Goal: Use online tool/utility: Utilize a website feature to perform a specific function

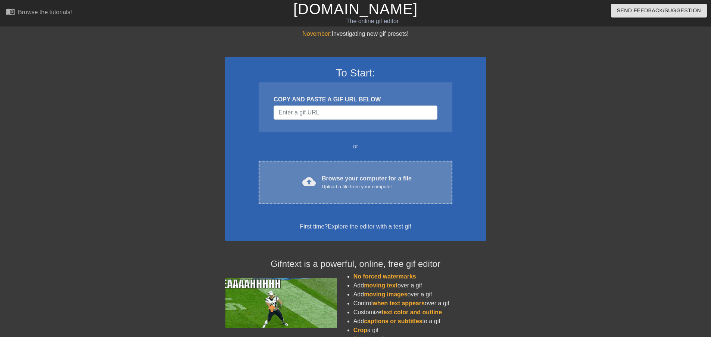
click at [363, 184] on div "Upload a file from your computer" at bounding box center [367, 186] width 90 height 7
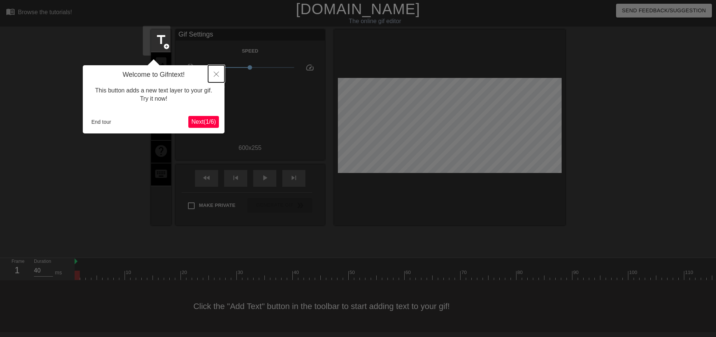
click at [217, 73] on icon "Close" at bounding box center [216, 74] width 5 height 5
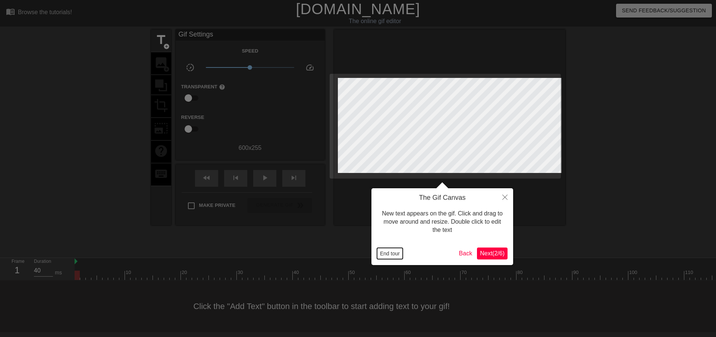
click at [388, 256] on button "End tour" at bounding box center [390, 253] width 26 height 11
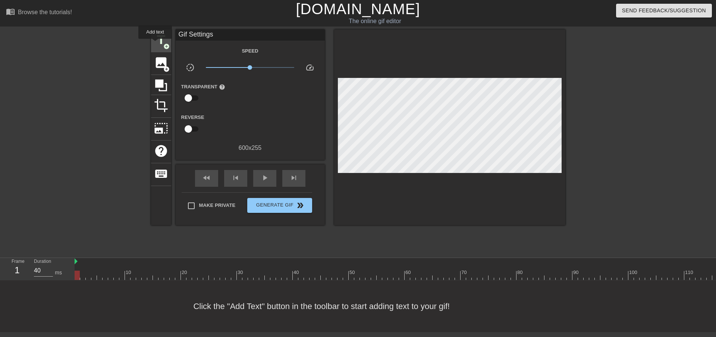
click at [155, 44] on span "title" at bounding box center [161, 40] width 14 height 14
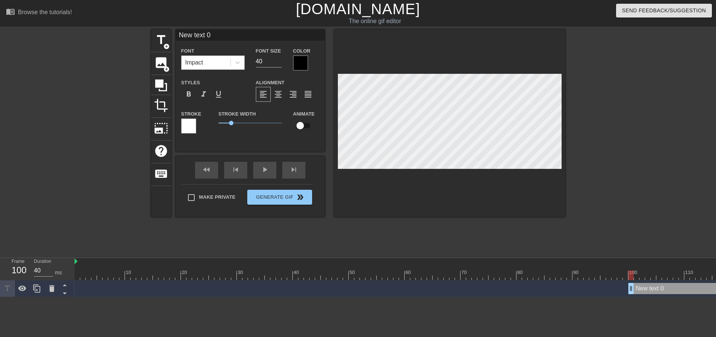
drag, startPoint x: 76, startPoint y: 253, endPoint x: 627, endPoint y: 248, distance: 551.7
click at [627, 283] on div "New text 0 drag_handle drag_handle" at bounding box center [500, 288] width 850 height 11
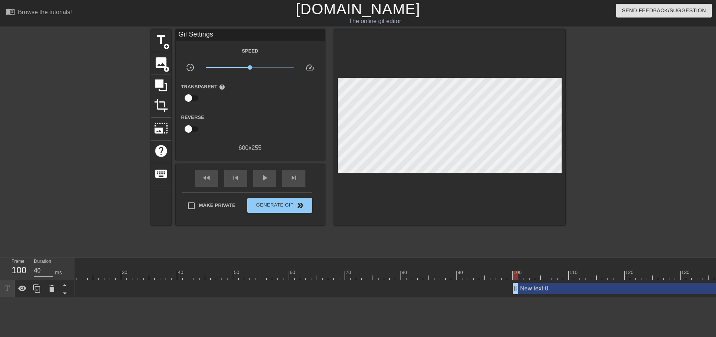
scroll to position [0, 211]
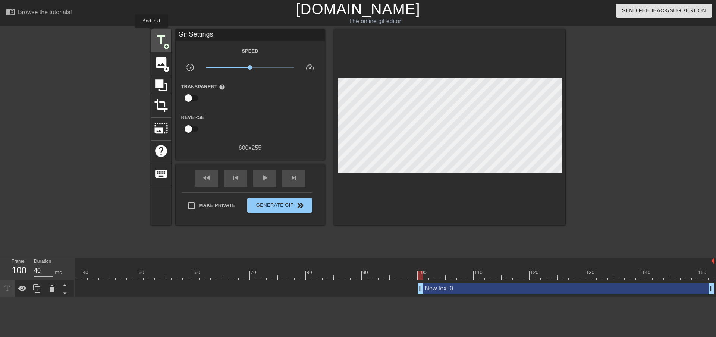
click at [154, 33] on span "title" at bounding box center [161, 40] width 14 height 14
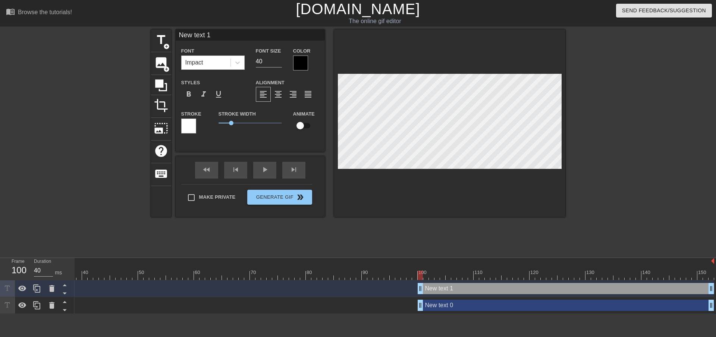
scroll to position [1, 1]
click at [51, 297] on div at bounding box center [51, 305] width 15 height 16
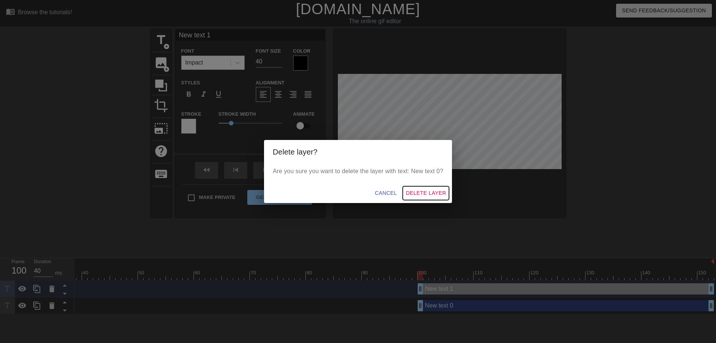
click at [421, 192] on span "Delete Layer" at bounding box center [426, 192] width 40 height 9
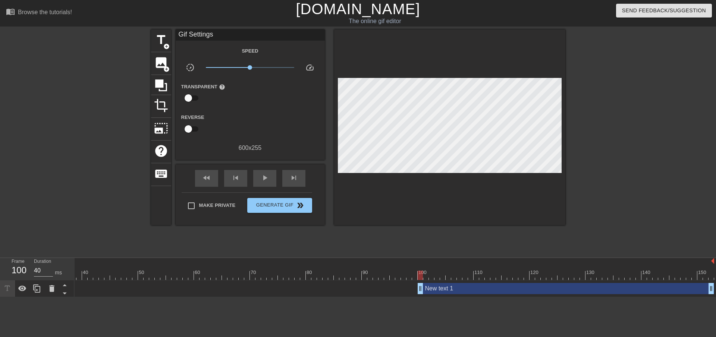
click at [453, 283] on div "New text 1 drag_handle drag_handle" at bounding box center [566, 288] width 297 height 11
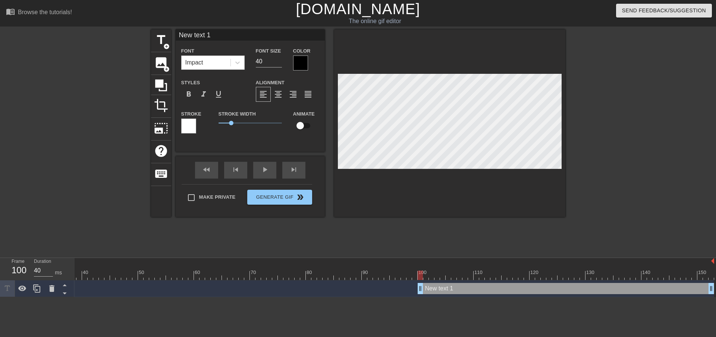
click at [448, 283] on div "New text 1 drag_handle drag_handle" at bounding box center [566, 288] width 297 height 11
type input "Y"
type textarea "Y"
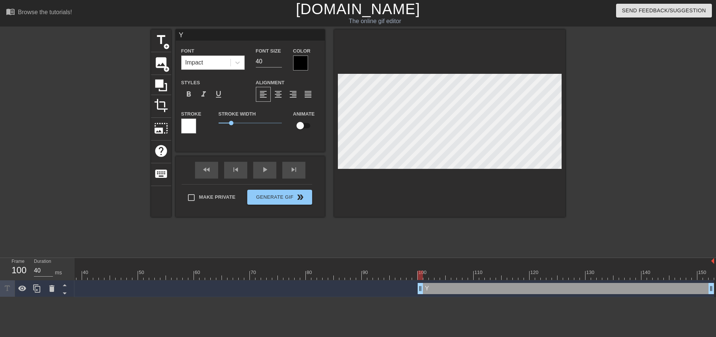
type input "Yo"
type textarea "Yo"
type input "You"
type textarea "You"
type input "You"
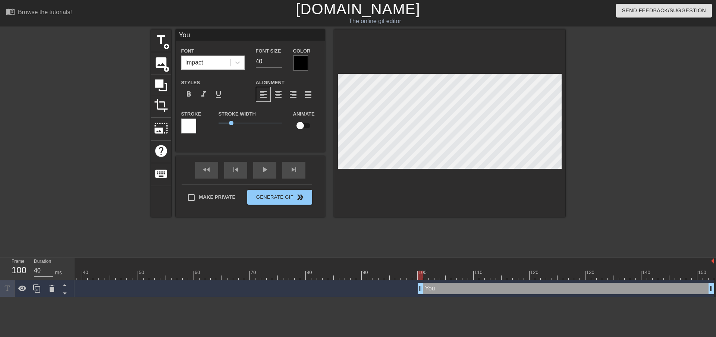
type textarea "You"
type input "You c"
type textarea "You c"
type input "You ch"
type textarea "You ch"
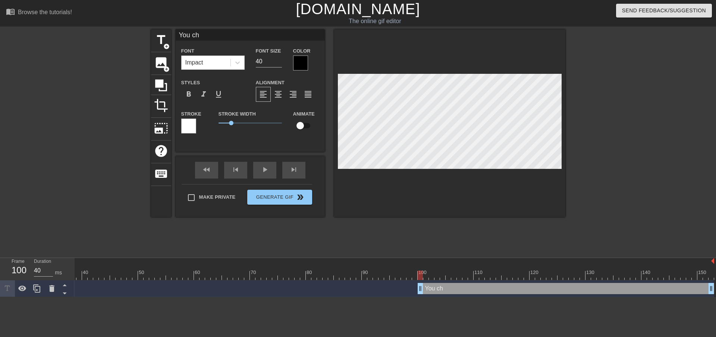
type input "You che"
type textarea "You che"
type input "You chea"
type textarea "You chea"
type input "You cheat"
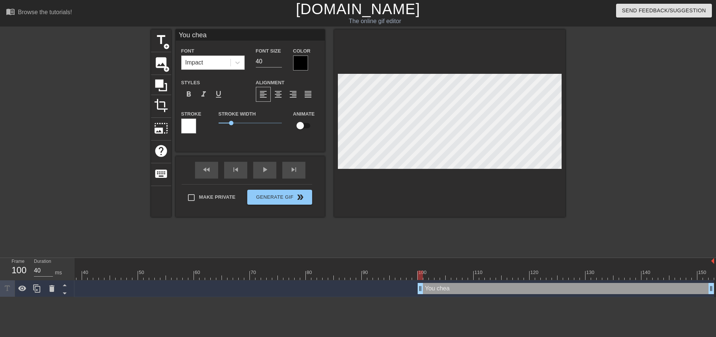
type textarea "You cheat"
type input "You cheati"
type textarea "You cheati"
type input "You cheatin"
type textarea "You cheatin"
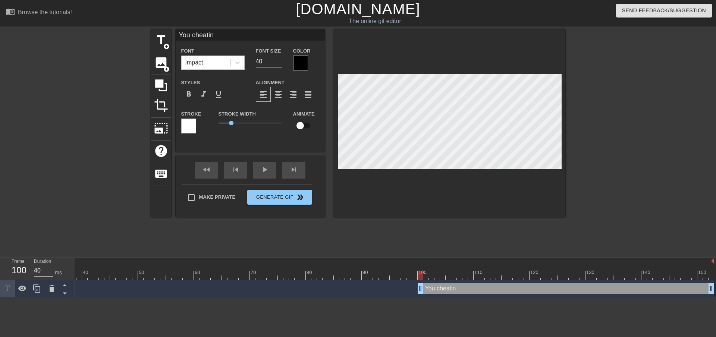
type input "You cheating"
type textarea "You cheating"
type input "You cheating"
type textarea "You cheating"
type input "You cheating A"
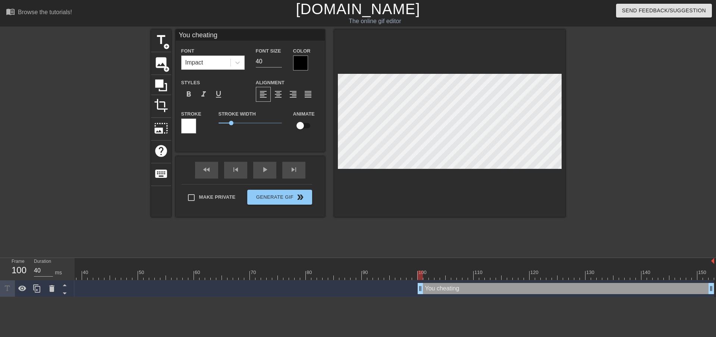
type textarea "You cheating A"
type input "You cheating AI"
type textarea "You cheating AI"
click at [182, 128] on div at bounding box center [188, 126] width 15 height 15
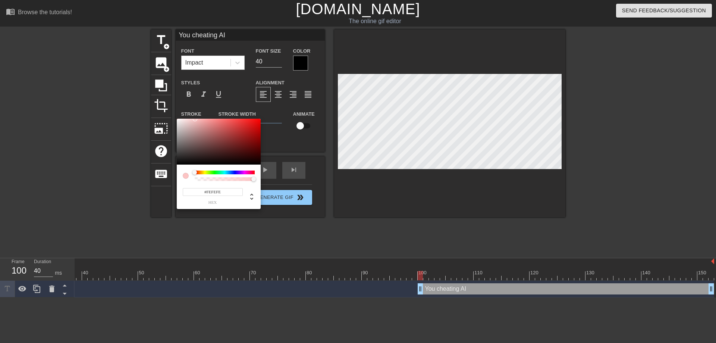
type input "#FFFFFF"
drag, startPoint x: 188, startPoint y: 126, endPoint x: 171, endPoint y: 116, distance: 20.0
click at [171, 116] on div "#FFFFFF hex" at bounding box center [358, 171] width 716 height 343
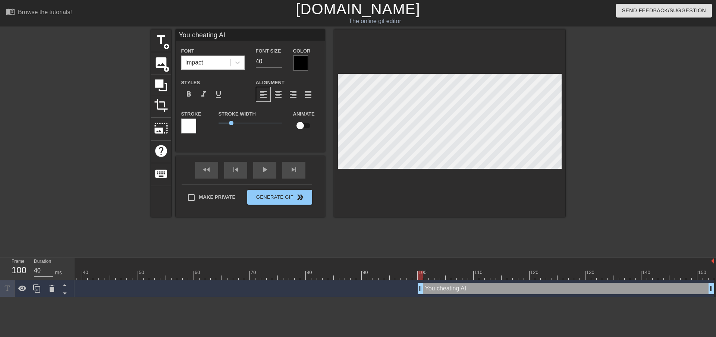
click at [298, 66] on div at bounding box center [300, 63] width 15 height 15
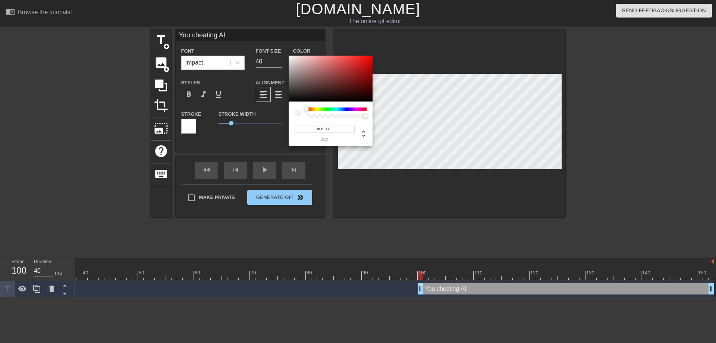
type input "#F2EDED"
drag, startPoint x: 298, startPoint y: 72, endPoint x: 290, endPoint y: 58, distance: 16.5
click at [290, 58] on div at bounding box center [331, 79] width 84 height 46
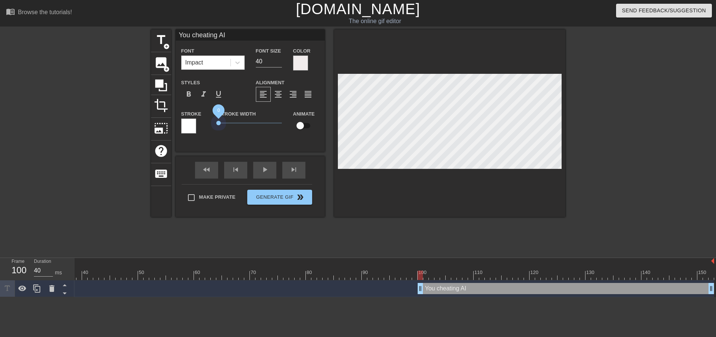
drag, startPoint x: 223, startPoint y: 125, endPoint x: 202, endPoint y: 125, distance: 20.9
click at [202, 125] on div "Stroke Stroke Width 0 Animate" at bounding box center [250, 124] width 149 height 31
click at [275, 59] on input "41" at bounding box center [269, 62] width 26 height 12
click at [275, 59] on input "42" at bounding box center [269, 62] width 26 height 12
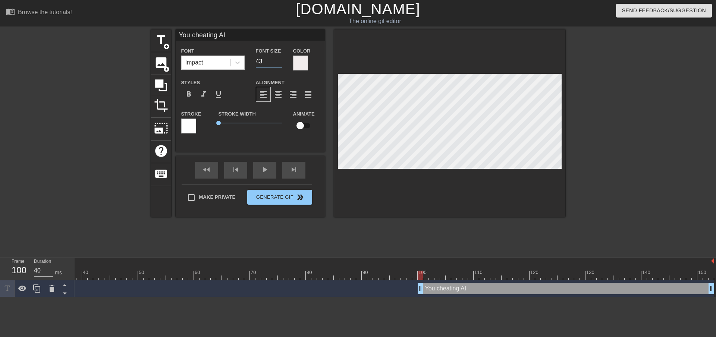
click at [275, 59] on input "43" at bounding box center [269, 62] width 26 height 12
click at [275, 59] on input "44" at bounding box center [269, 62] width 26 height 12
click at [275, 59] on input "45" at bounding box center [269, 62] width 26 height 12
click at [275, 59] on input "46" at bounding box center [269, 62] width 26 height 12
click at [275, 59] on input "47" at bounding box center [269, 62] width 26 height 12
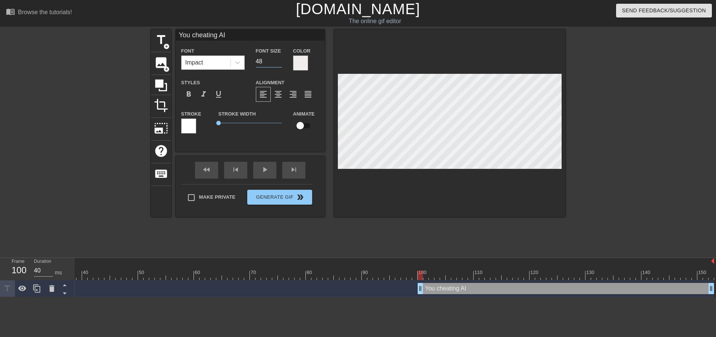
click at [275, 59] on input "48" at bounding box center [269, 62] width 26 height 12
click at [275, 59] on input "49" at bounding box center [269, 62] width 26 height 12
type input "50"
click at [275, 59] on input "50" at bounding box center [269, 62] width 26 height 12
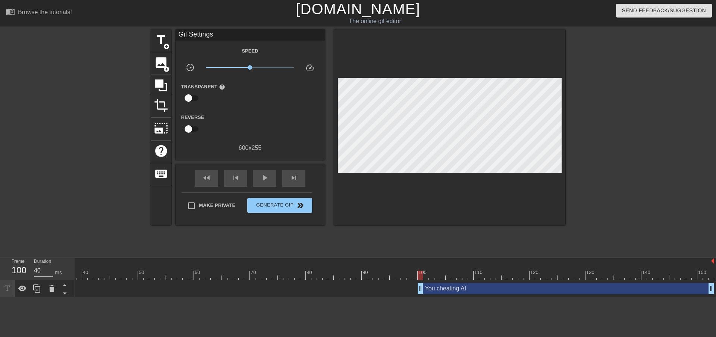
click at [330, 271] on div at bounding box center [289, 275] width 850 height 9
click at [387, 271] on div at bounding box center [289, 275] width 850 height 9
drag, startPoint x: 422, startPoint y: 262, endPoint x: 438, endPoint y: 262, distance: 15.3
drag, startPoint x: 709, startPoint y: 263, endPoint x: 656, endPoint y: 268, distance: 54.0
click at [656, 281] on div "You cheating AI drag_handle drag_handle" at bounding box center [289, 289] width 850 height 17
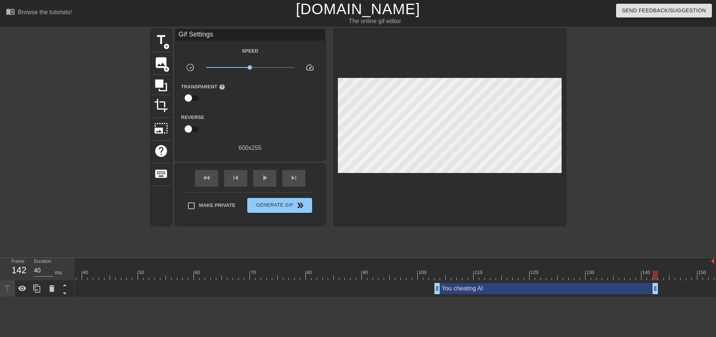
click at [319, 271] on div at bounding box center [289, 275] width 850 height 9
drag, startPoint x: 463, startPoint y: 261, endPoint x: 438, endPoint y: 264, distance: 25.5
click at [438, 283] on div "You cheating AI drag_handle drag_handle" at bounding box center [541, 288] width 224 height 11
click at [312, 258] on div "10 20 30 40 50 60 70 80 90 100 110 120 130 140 150 You cheating AI drag_handle …" at bounding box center [396, 277] width 642 height 39
click at [326, 271] on div at bounding box center [289, 275] width 850 height 9
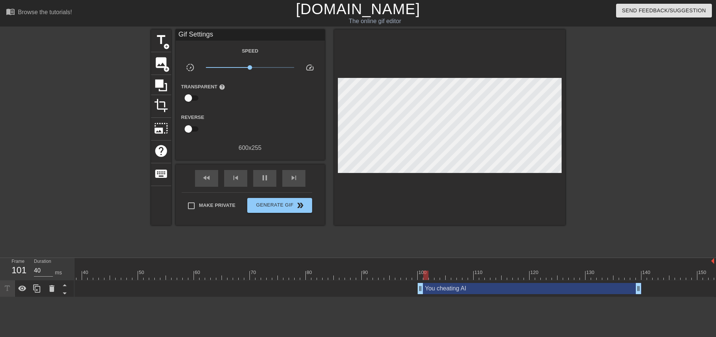
drag, startPoint x: 439, startPoint y: 259, endPoint x: 449, endPoint y: 259, distance: 9.7
click at [449, 283] on div "You cheating AI drag_handle drag_handle" at bounding box center [530, 288] width 224 height 11
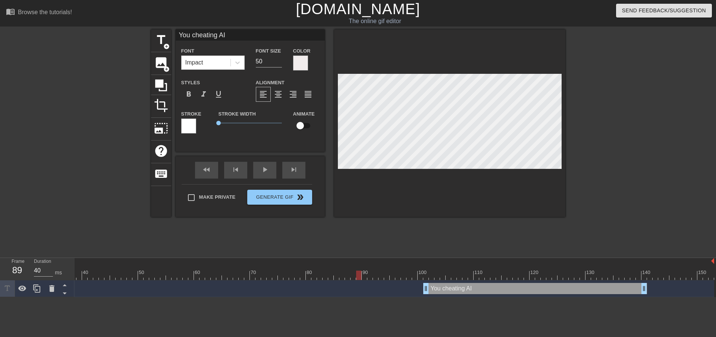
click at [359, 271] on div at bounding box center [289, 275] width 850 height 9
click at [470, 283] on div "You cheating AI drag_handle drag_handle" at bounding box center [535, 288] width 224 height 11
click at [185, 129] on div at bounding box center [188, 126] width 15 height 15
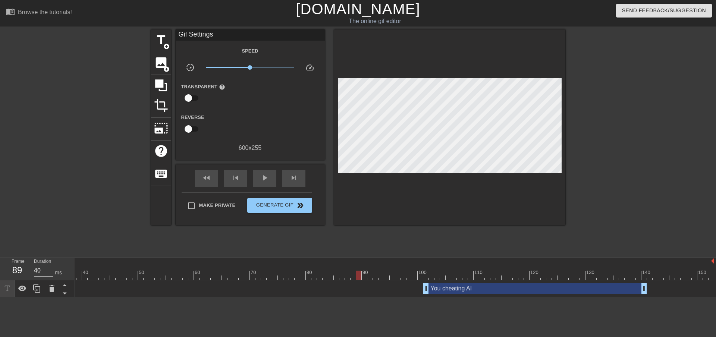
click at [525, 283] on div "You cheating AI drag_handle drag_handle" at bounding box center [535, 288] width 224 height 11
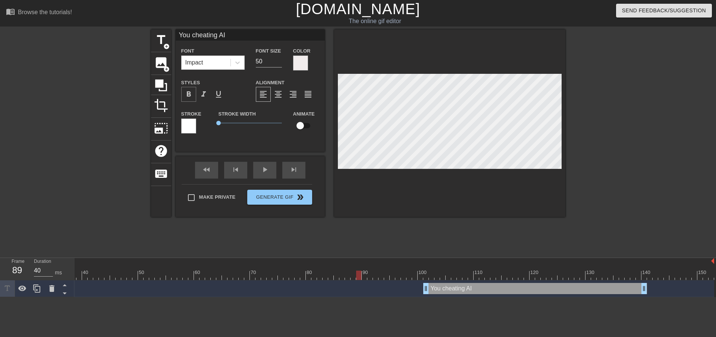
click at [184, 100] on div "format_bold" at bounding box center [188, 94] width 15 height 15
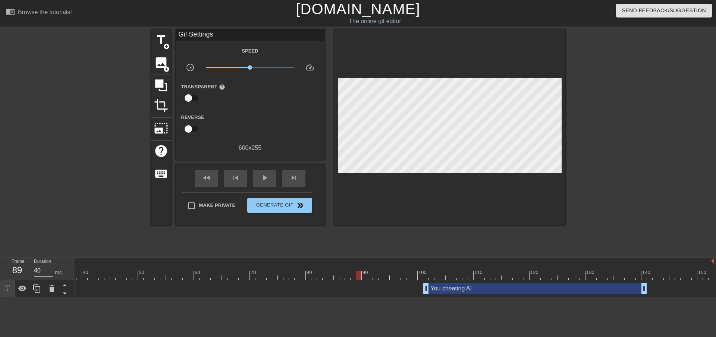
click at [471, 220] on div "menu_book Browse the tutorials! [DOMAIN_NAME] The online gif editor Send Feedba…" at bounding box center [358, 148] width 716 height 297
click at [469, 271] on div at bounding box center [289, 275] width 850 height 9
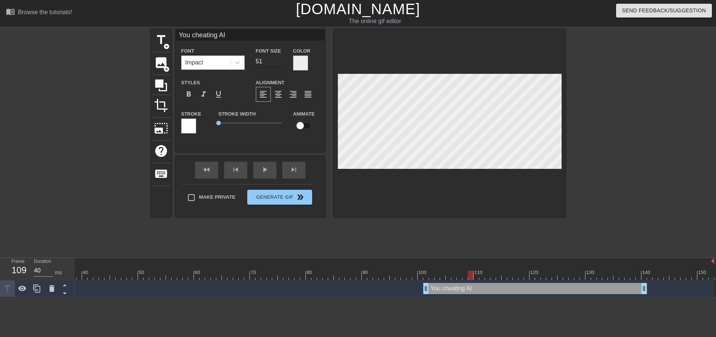
click at [275, 59] on input "51" at bounding box center [269, 62] width 26 height 12
click at [275, 59] on input "52" at bounding box center [269, 62] width 26 height 12
click at [275, 59] on input "53" at bounding box center [269, 62] width 26 height 12
click at [275, 59] on input "54" at bounding box center [269, 62] width 26 height 12
click at [275, 59] on input "55" at bounding box center [269, 62] width 26 height 12
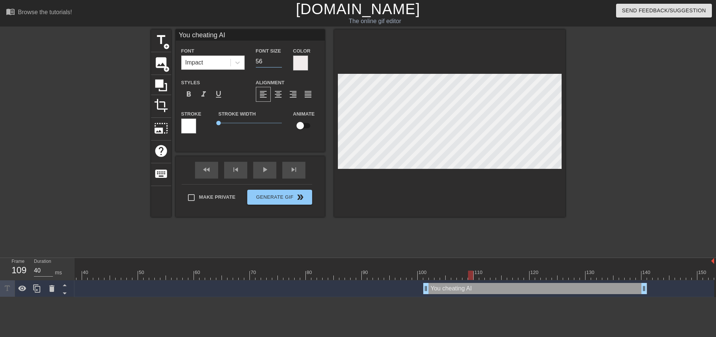
click at [275, 59] on input "56" at bounding box center [269, 62] width 26 height 12
click at [275, 59] on input "57" at bounding box center [269, 62] width 26 height 12
click at [275, 59] on input "58" at bounding box center [269, 62] width 26 height 12
click at [275, 59] on input "59" at bounding box center [269, 62] width 26 height 12
type input "60"
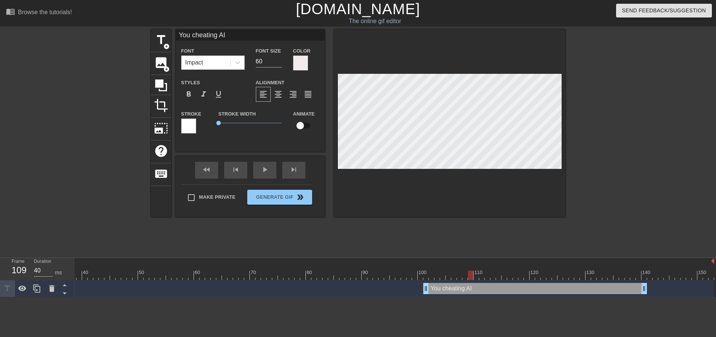
click at [275, 59] on input "60" at bounding box center [269, 62] width 26 height 12
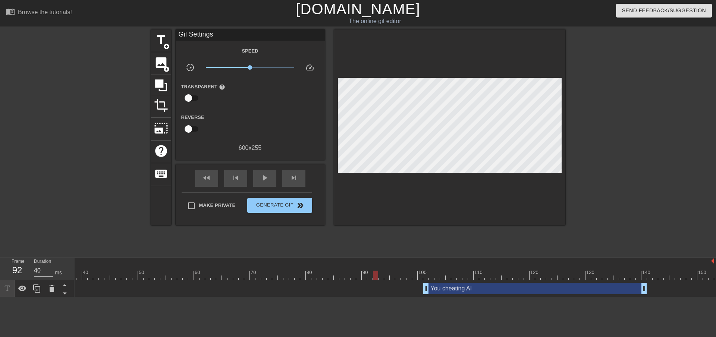
drag, startPoint x: 376, startPoint y: 246, endPoint x: 324, endPoint y: 244, distance: 52.3
click at [324, 271] on div at bounding box center [289, 275] width 850 height 9
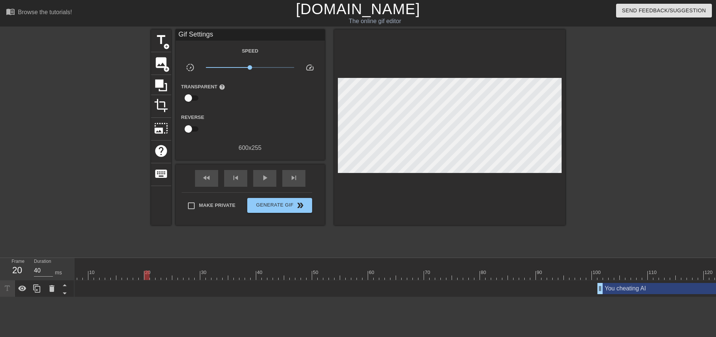
scroll to position [0, 0]
drag, startPoint x: 314, startPoint y: 274, endPoint x: 40, endPoint y: 260, distance: 273.8
click at [40, 260] on div "Frame 20 Duration 40 ms 10 20 30 40 50 60 70 80 90 100 110 120 130 140 150 You …" at bounding box center [358, 277] width 716 height 39
drag, startPoint x: 84, startPoint y: 237, endPoint x: 204, endPoint y: 243, distance: 119.9
click at [204, 258] on div "10 20 30 40 50 60 70 80 90 100 110 120 130 140 150" at bounding box center [500, 269] width 850 height 22
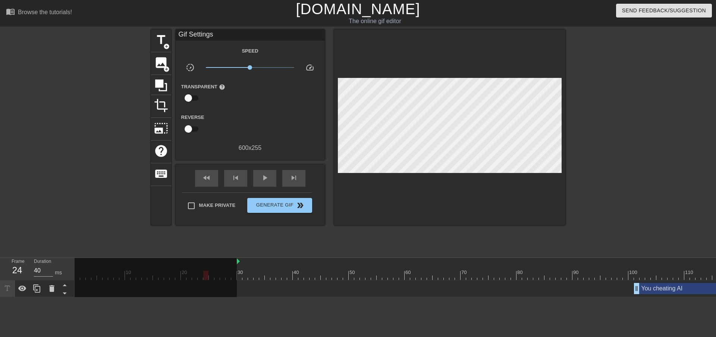
drag, startPoint x: 75, startPoint y: 234, endPoint x: 235, endPoint y: 232, distance: 160.8
click at [235, 258] on div "10 20 30 40 50 60 70 80 90 100 110 120 130 140 150" at bounding box center [500, 269] width 850 height 22
click at [241, 269] on div "30" at bounding box center [241, 272] width 7 height 7
drag, startPoint x: 237, startPoint y: 235, endPoint x: 208, endPoint y: 238, distance: 29.6
click at [208, 258] on div "10 20 30 40 50 60 70 80 90 100 110 120 130 140 150" at bounding box center [500, 269] width 850 height 22
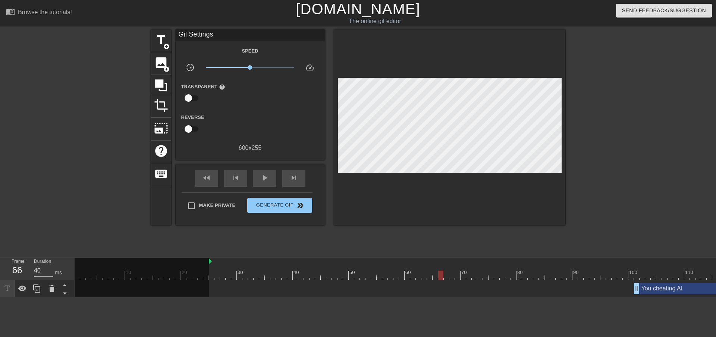
click at [210, 269] on div at bounding box center [210, 272] width 1 height 7
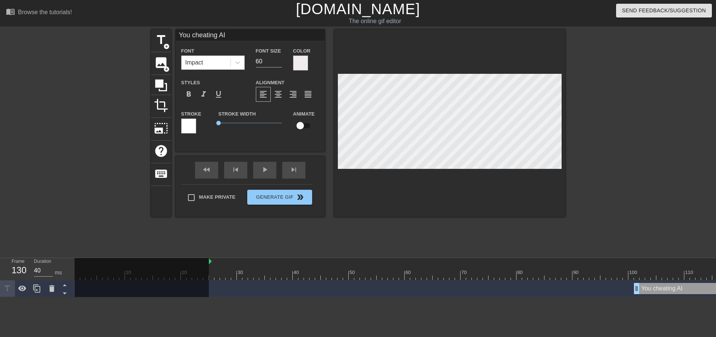
click at [243, 271] on div at bounding box center [500, 275] width 850 height 9
drag, startPoint x: 215, startPoint y: 123, endPoint x: 204, endPoint y: 122, distance: 11.6
click at [204, 122] on div "Stroke Stroke Width 0 Animate" at bounding box center [250, 124] width 149 height 31
click at [181, 118] on label "Stroke" at bounding box center [191, 113] width 20 height 7
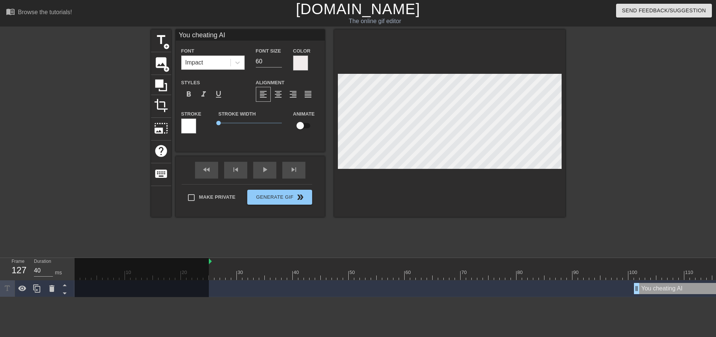
click at [181, 125] on div at bounding box center [188, 126] width 15 height 15
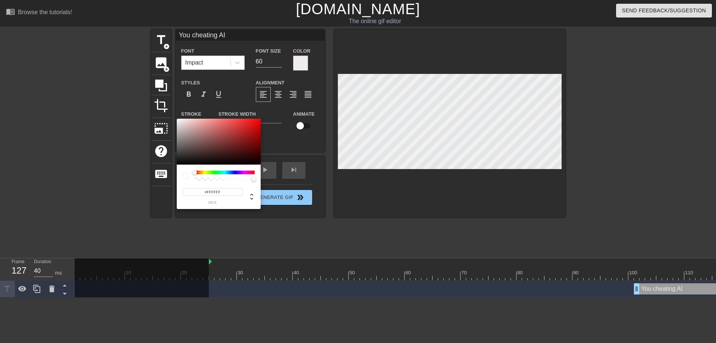
click at [212, 201] on span "hex" at bounding box center [213, 202] width 60 height 4
click at [187, 177] on div at bounding box center [186, 176] width 6 height 6
type input "255"
click at [200, 178] on div at bounding box center [225, 179] width 58 height 4
type input "0"
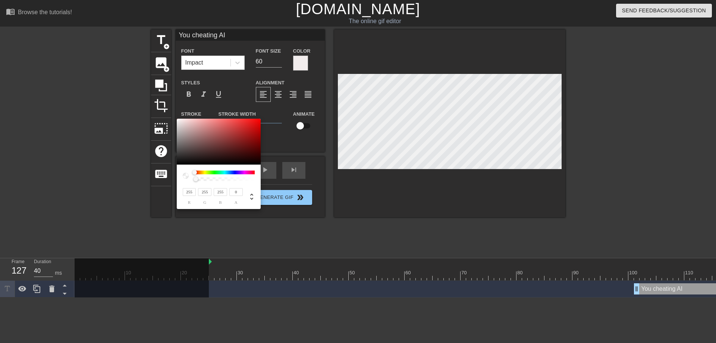
drag, startPoint x: 200, startPoint y: 178, endPoint x: 188, endPoint y: 179, distance: 11.6
click at [188, 179] on div at bounding box center [219, 175] width 72 height 10
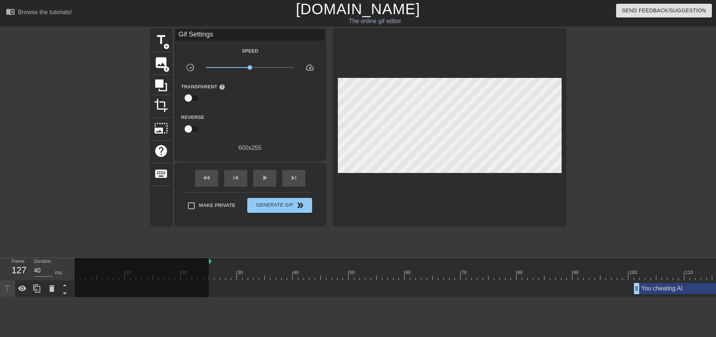
click at [662, 281] on div "You cheating AI drag_handle drag_handle" at bounding box center [500, 289] width 850 height 17
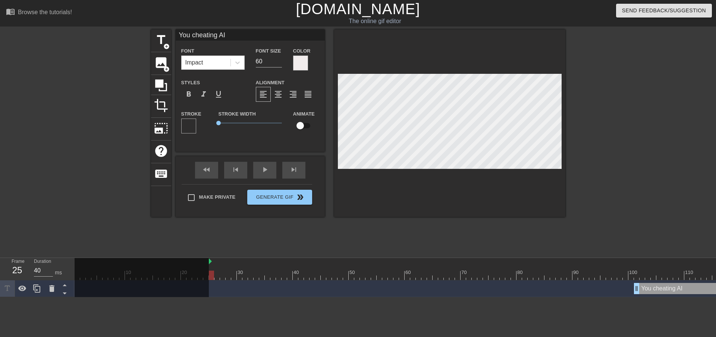
drag, startPoint x: 291, startPoint y: 235, endPoint x: 212, endPoint y: 236, distance: 79.5
click at [212, 258] on div "10 20 30 40 50 60 70 80 90 100 110 120 130 140 150" at bounding box center [500, 269] width 850 height 22
click at [211, 266] on div at bounding box center [212, 270] width 6 height 9
click at [266, 197] on button "Generate Gif double_arrow" at bounding box center [279, 197] width 65 height 15
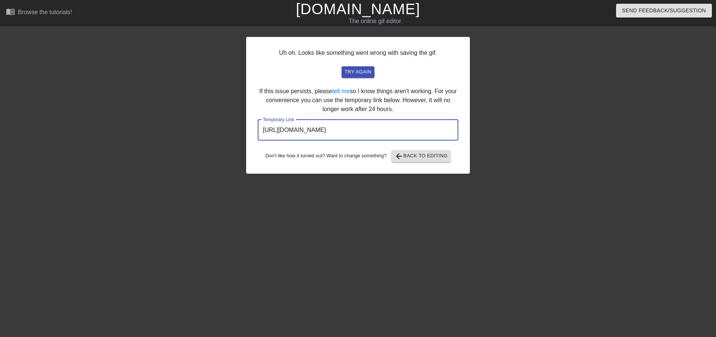
drag, startPoint x: 429, startPoint y: 128, endPoint x: 253, endPoint y: 124, distance: 176.1
click at [258, 124] on input "[URL][DOMAIN_NAME]" at bounding box center [358, 130] width 201 height 21
